Goal: Check status: Check status

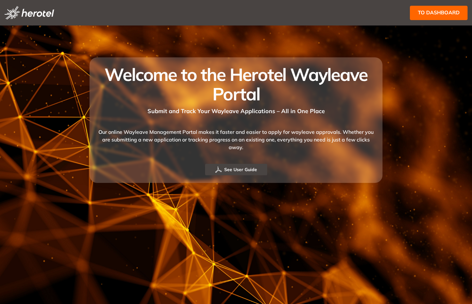
click at [424, 9] on span "to dashboard" at bounding box center [438, 13] width 42 height 8
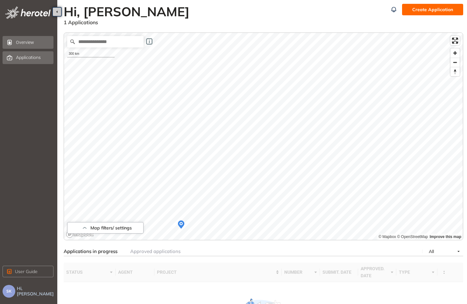
click at [39, 61] on div "Applications" at bounding box center [34, 57] width 36 height 11
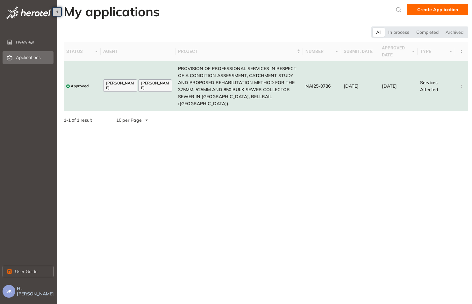
click at [191, 84] on span "PROVISION OF PROFESSIONAL SERVICES IN RESPECT OF A CONDITION ASSESSMENT, CATCHM…" at bounding box center [237, 86] width 118 height 41
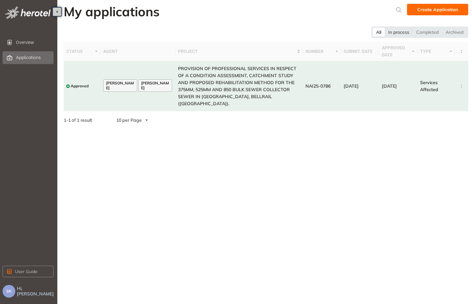
click at [407, 34] on div "In process" at bounding box center [398, 32] width 28 height 9
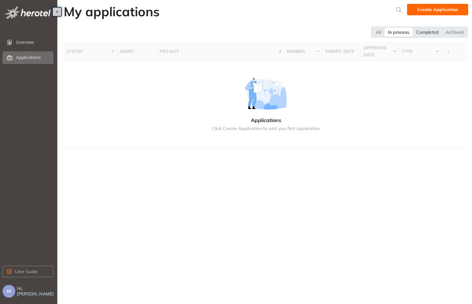
click at [424, 34] on div "Completed" at bounding box center [426, 32] width 29 height 9
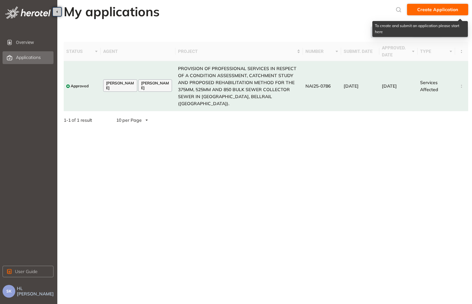
click at [443, 9] on span "Create Application" at bounding box center [437, 9] width 41 height 7
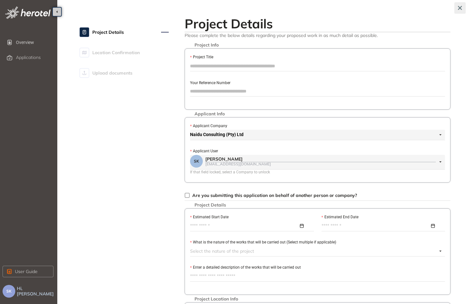
click at [459, 7] on icon "button" at bounding box center [460, 8] width 6 height 4
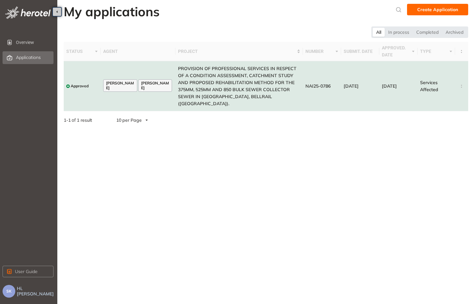
click at [321, 83] on span "NAI25-0786" at bounding box center [317, 86] width 25 height 6
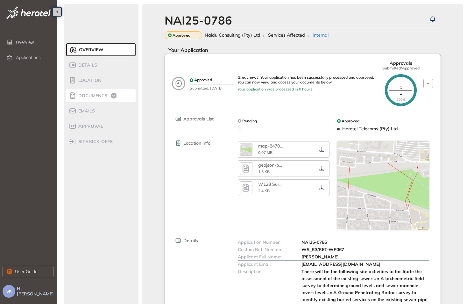
click at [113, 95] on icon at bounding box center [114, 95] width 2 height 1
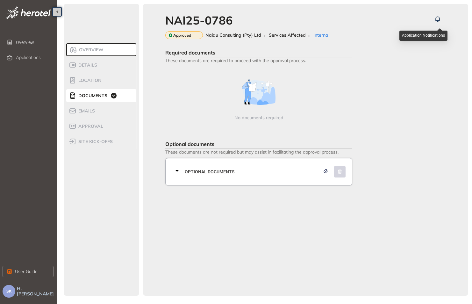
click at [435, 20] on icon "button" at bounding box center [437, 19] width 4 height 4
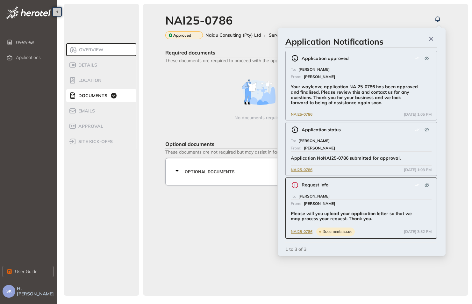
click at [339, 207] on div "Please will you upload your application letter so that we may process your requ…" at bounding box center [354, 214] width 127 height 15
click at [295, 185] on icon at bounding box center [295, 185] width 8 height 8
click at [338, 234] on div "Documents issue" at bounding box center [335, 231] width 39 height 8
drag, startPoint x: 338, startPoint y: 234, endPoint x: 306, endPoint y: 229, distance: 32.5
click at [306, 229] on span "NAI25-0786" at bounding box center [302, 231] width 22 height 6
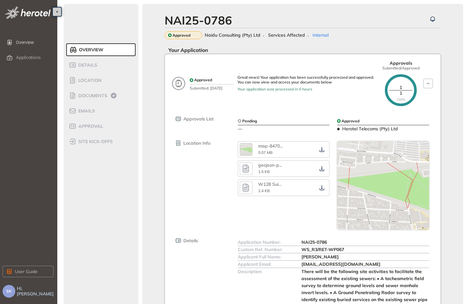
click at [247, 130] on div "Pending —" at bounding box center [284, 124] width 100 height 15
click at [214, 36] on span "Naidu Consulting (Pty) Ltd" at bounding box center [233, 34] width 56 height 5
click at [100, 67] on div "Details" at bounding box center [96, 65] width 54 height 8
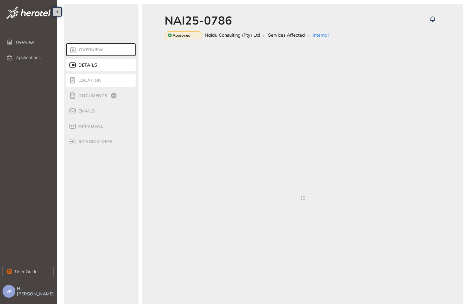
type textarea "**********"
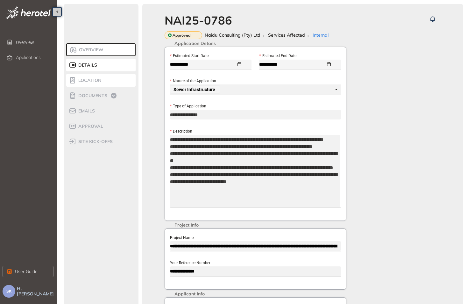
click at [91, 82] on span "Location" at bounding box center [88, 80] width 25 height 5
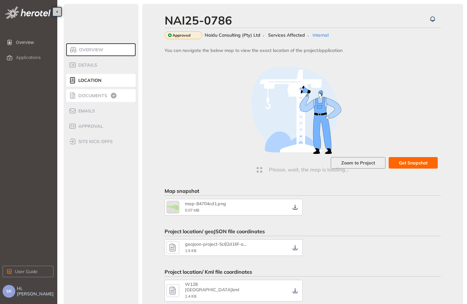
click at [91, 93] on span "Documents" at bounding box center [91, 95] width 31 height 5
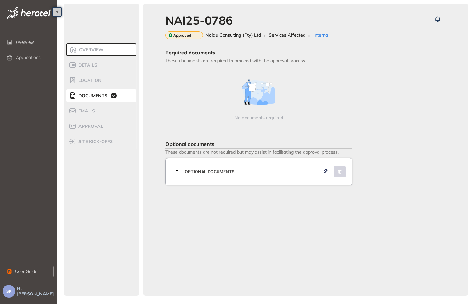
click at [241, 106] on div "No documents required" at bounding box center [259, 99] width 52 height 41
click at [178, 167] on icon at bounding box center [177, 171] width 8 height 8
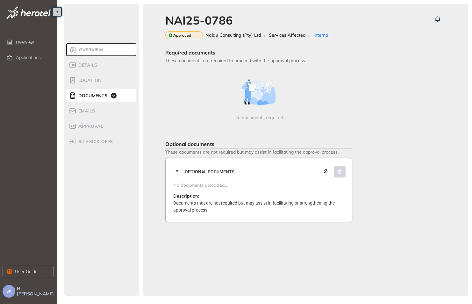
click at [177, 207] on p "Documents that are not required but may assist in facilitating or strengthening…" at bounding box center [260, 206] width 175 height 14
click at [324, 173] on span "button" at bounding box center [325, 172] width 6 height 6
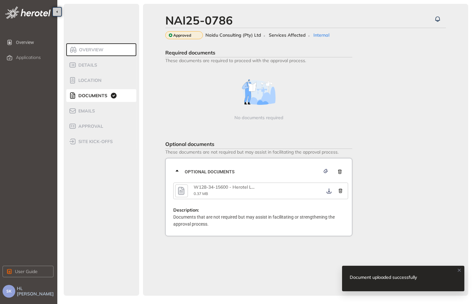
click at [306, 110] on div "No documents required" at bounding box center [258, 100] width 187 height 67
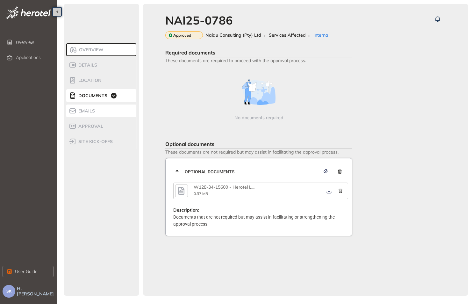
click at [111, 113] on div "Emails" at bounding box center [96, 111] width 54 height 8
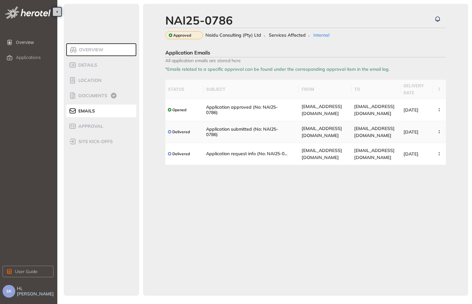
click at [278, 141] on td "Application submitted (No: NAI25-0786)" at bounding box center [250, 132] width 95 height 22
click at [439, 134] on button "button" at bounding box center [439, 131] width 8 height 11
click at [427, 148] on button "View Email" at bounding box center [415, 147] width 46 height 10
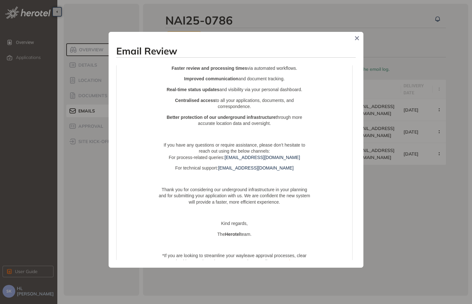
scroll to position [457, 0]
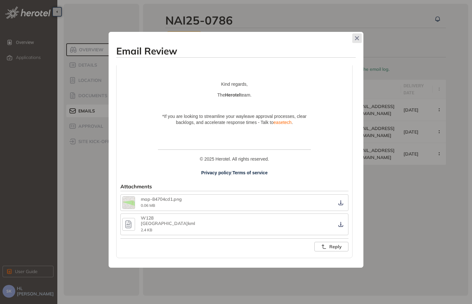
click at [358, 39] on icon "Close" at bounding box center [357, 38] width 4 height 4
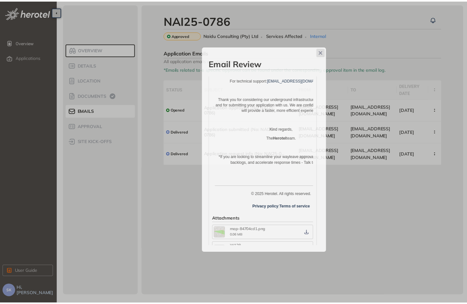
scroll to position [478, 0]
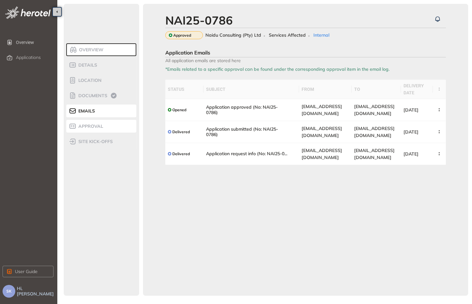
click at [106, 125] on div "Approval" at bounding box center [96, 126] width 54 height 8
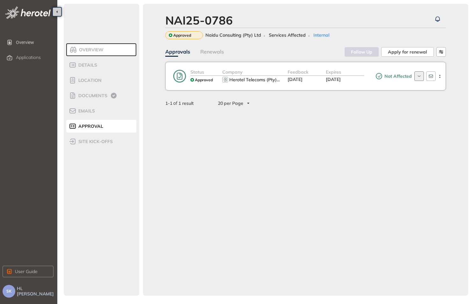
click at [417, 75] on icon "button" at bounding box center [419, 76] width 6 height 5
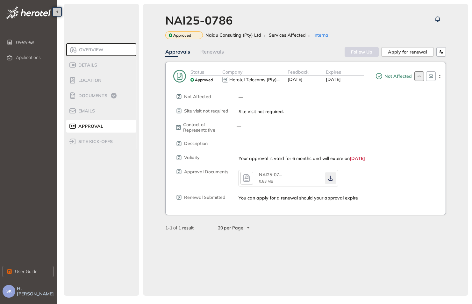
click at [332, 178] on icon "button" at bounding box center [330, 177] width 6 height 5
click at [95, 68] on div "Details" at bounding box center [96, 65] width 54 height 8
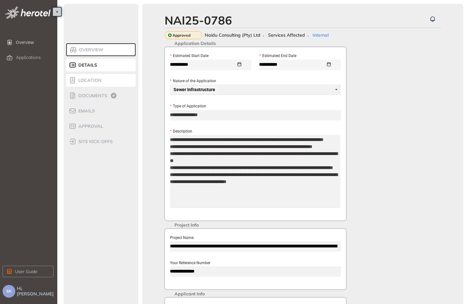
click at [108, 79] on div "Location" at bounding box center [96, 80] width 54 height 8
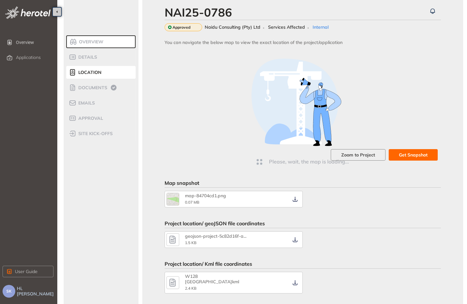
scroll to position [12, 0]
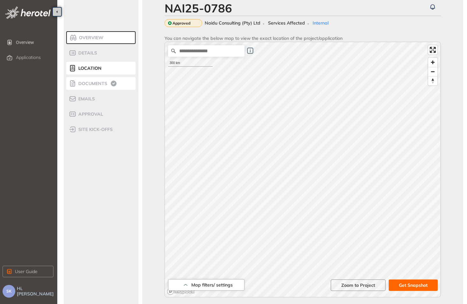
click at [103, 82] on span "Documents" at bounding box center [91, 83] width 31 height 5
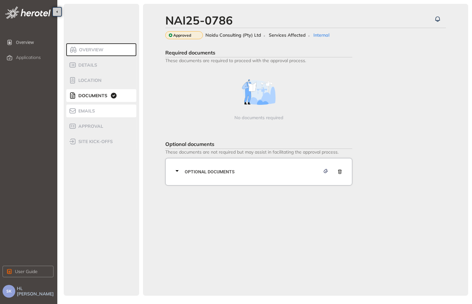
click at [87, 110] on span "Emails" at bounding box center [85, 110] width 18 height 5
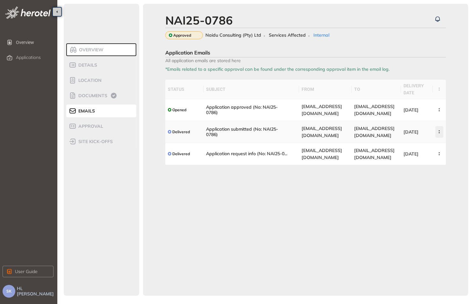
click at [436, 132] on icon "button" at bounding box center [439, 131] width 6 height 3
click at [422, 145] on span "View Email" at bounding box center [413, 146] width 24 height 5
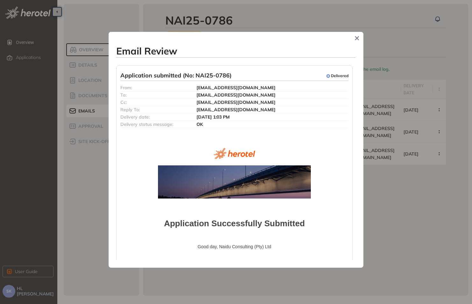
click at [357, 39] on icon "Close" at bounding box center [357, 38] width 4 height 4
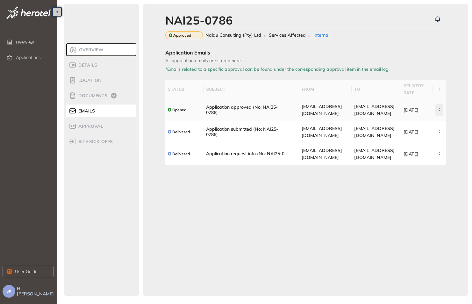
click at [437, 110] on icon "button" at bounding box center [439, 109] width 6 height 3
click at [422, 124] on span "View Email" at bounding box center [413, 124] width 24 height 5
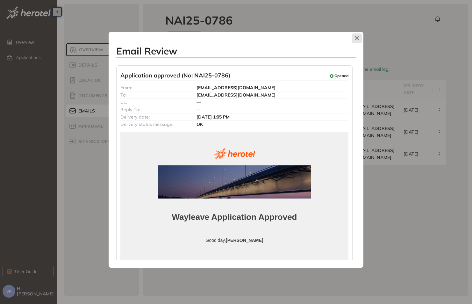
click at [358, 41] on span "Close" at bounding box center [357, 38] width 10 height 10
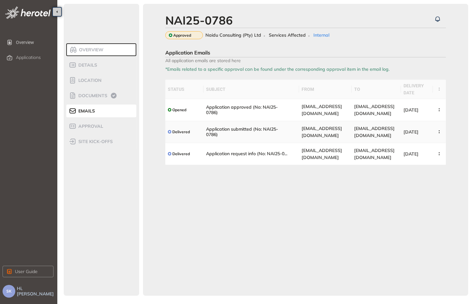
click at [418, 132] on span "[DATE]" at bounding box center [410, 132] width 15 height 6
click at [397, 113] on td "[EMAIL_ADDRESS][DOMAIN_NAME]" at bounding box center [375, 110] width 49 height 22
click at [396, 113] on td "[EMAIL_ADDRESS][DOMAIN_NAME]" at bounding box center [375, 110] width 49 height 22
click at [354, 114] on span "[EMAIL_ADDRESS][DOMAIN_NAME]" at bounding box center [374, 109] width 40 height 13
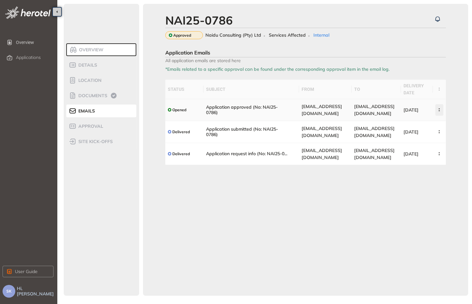
click at [437, 111] on button "button" at bounding box center [439, 109] width 8 height 11
click at [428, 123] on button "View Email" at bounding box center [415, 125] width 46 height 10
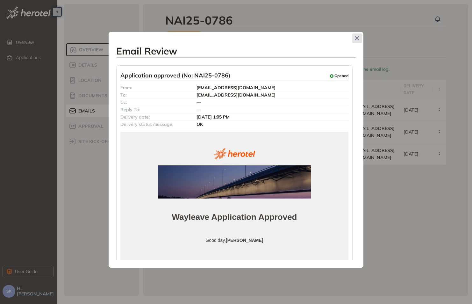
click at [356, 43] on span "Close" at bounding box center [357, 38] width 10 height 10
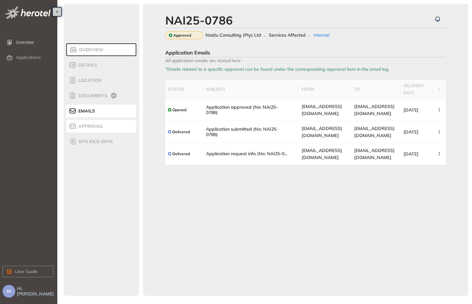
click at [96, 124] on span "Approval" at bounding box center [89, 125] width 27 height 5
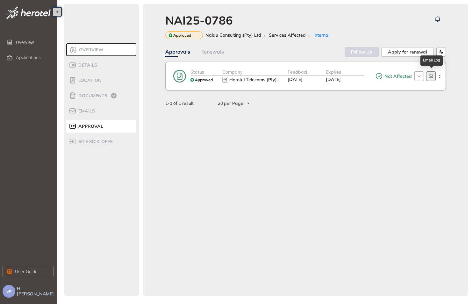
click at [427, 78] on button "button" at bounding box center [431, 76] width 10 height 10
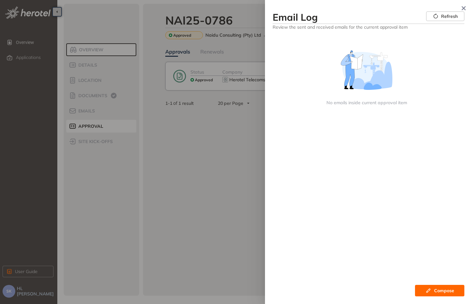
click at [236, 156] on div at bounding box center [236, 152] width 472 height 304
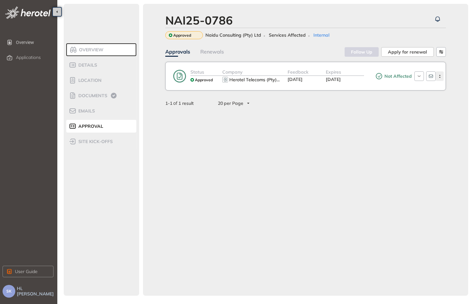
click at [438, 75] on icon "button" at bounding box center [439, 76] width 6 height 3
click at [419, 76] on icon "button" at bounding box center [419, 76] width 6 height 5
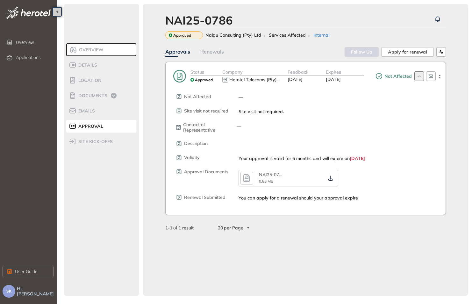
click at [419, 76] on icon "button" at bounding box center [419, 76] width 6 height 5
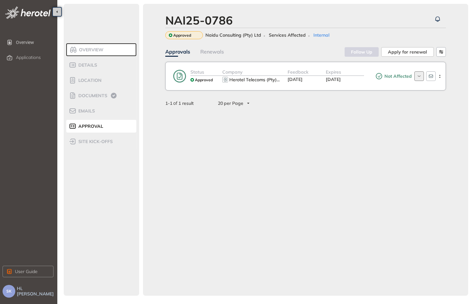
click at [419, 76] on icon "button" at bounding box center [419, 76] width 6 height 5
